Goal: Information Seeking & Learning: Learn about a topic

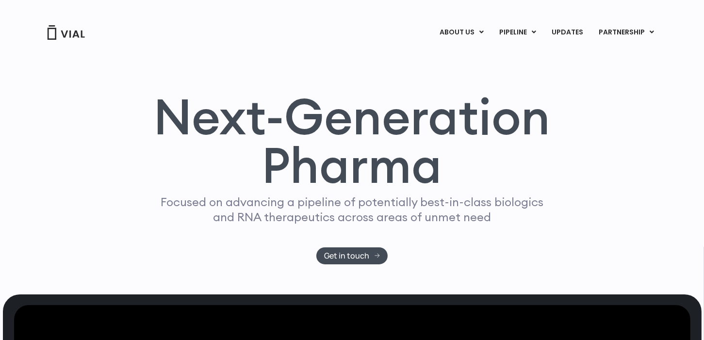
click at [72, 27] on img at bounding box center [66, 32] width 39 height 15
click at [73, 31] on img at bounding box center [66, 32] width 39 height 15
click at [67, 36] on img at bounding box center [66, 32] width 39 height 15
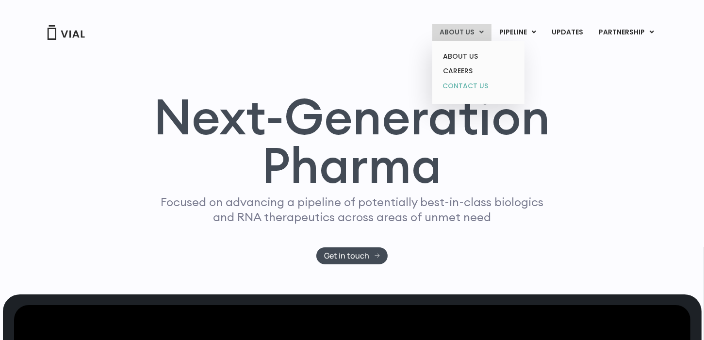
click at [455, 82] on link "CONTACT US" at bounding box center [477, 87] width 85 height 16
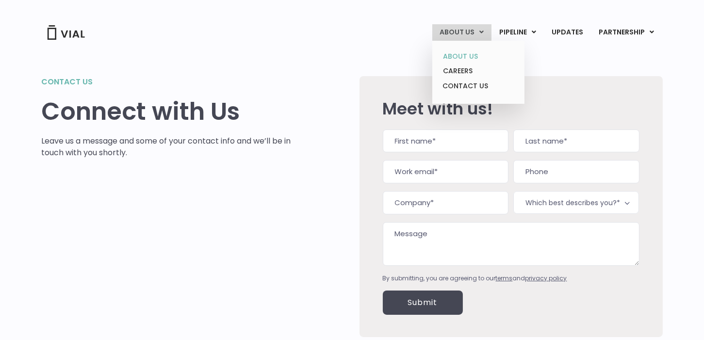
click at [466, 55] on link "ABOUT US" at bounding box center [477, 56] width 85 height 15
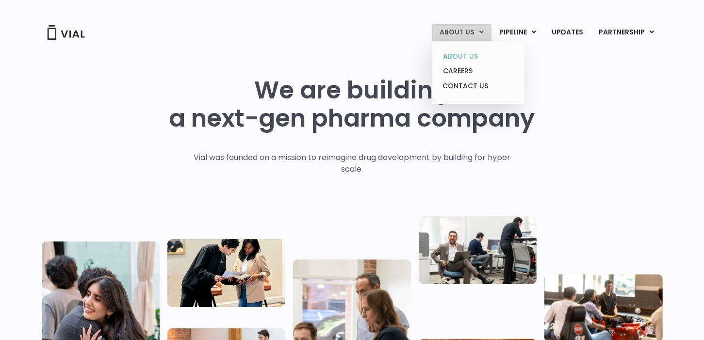
click at [467, 52] on link "ABOUT US" at bounding box center [477, 56] width 85 height 15
